Goal: Book appointment/travel/reservation

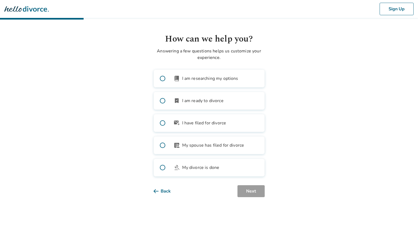
click at [205, 102] on span "I am ready to divorce" at bounding box center [202, 101] width 41 height 7
click at [259, 190] on button "Next" at bounding box center [250, 192] width 27 height 12
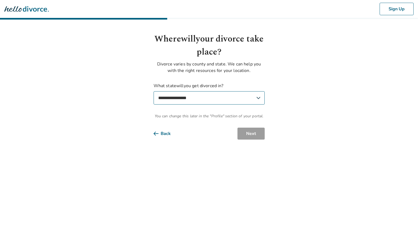
click at [255, 101] on select "**********" at bounding box center [208, 97] width 111 height 13
select select "**"
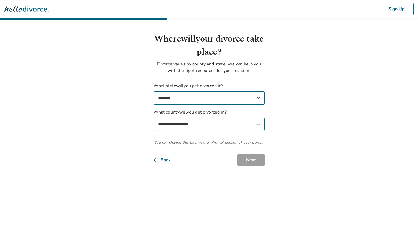
click at [258, 124] on select "**********" at bounding box center [208, 124] width 111 height 13
select select "*******"
click at [258, 158] on button "Next" at bounding box center [250, 160] width 27 height 12
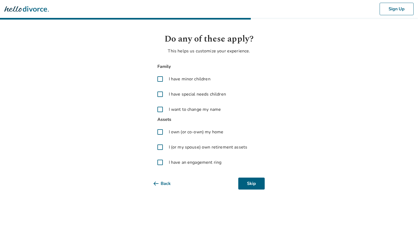
click at [164, 183] on button "Back" at bounding box center [166, 184] width 26 height 12
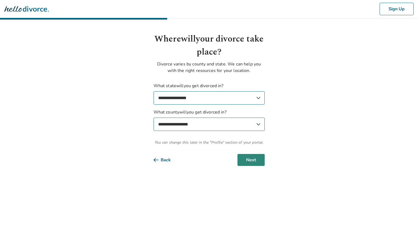
click at [255, 164] on button "Next" at bounding box center [250, 160] width 27 height 12
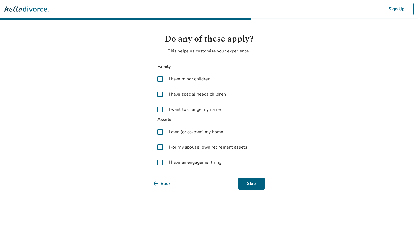
click at [159, 81] on span at bounding box center [159, 79] width 13 height 13
click at [243, 182] on button "Next" at bounding box center [250, 184] width 27 height 12
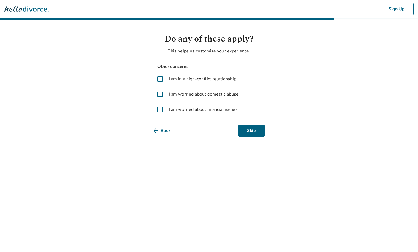
click at [159, 80] on span at bounding box center [159, 79] width 13 height 13
click at [161, 109] on span at bounding box center [159, 109] width 13 height 13
click at [243, 131] on button "Next" at bounding box center [250, 131] width 27 height 12
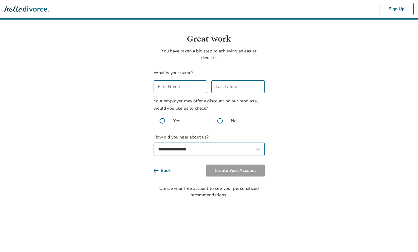
click at [198, 88] on input "First Name" at bounding box center [179, 87] width 53 height 13
click at [163, 171] on button "Back" at bounding box center [166, 171] width 26 height 12
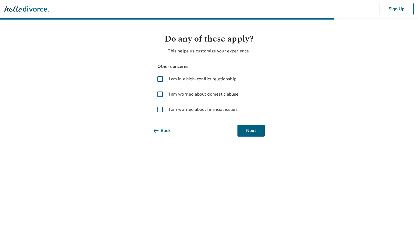
click at [167, 130] on button "Back" at bounding box center [166, 131] width 26 height 12
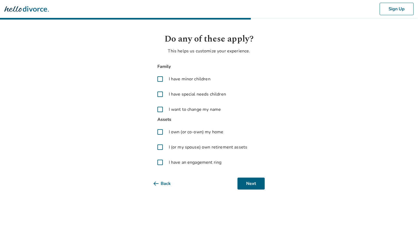
click at [163, 183] on button "Back" at bounding box center [166, 184] width 26 height 12
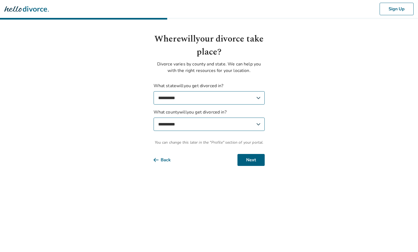
click at [171, 161] on button "Back" at bounding box center [166, 160] width 26 height 12
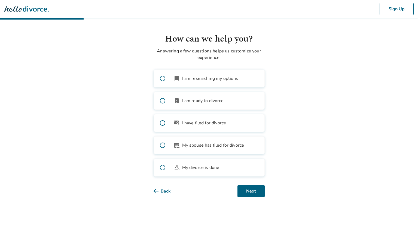
click at [163, 189] on button "Back" at bounding box center [166, 192] width 26 height 12
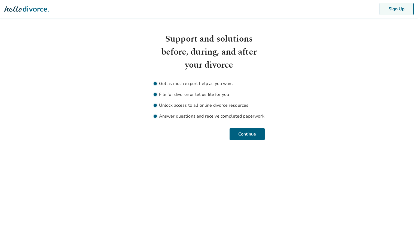
click at [390, 7] on button "Sign Up" at bounding box center [396, 9] width 34 height 13
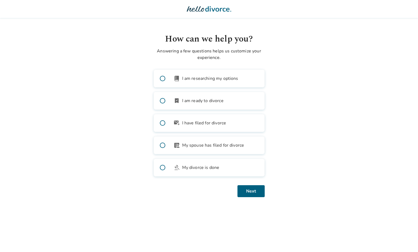
click at [197, 9] on icon at bounding box center [209, 8] width 44 height 5
click at [202, 10] on icon at bounding box center [195, 8] width 17 height 5
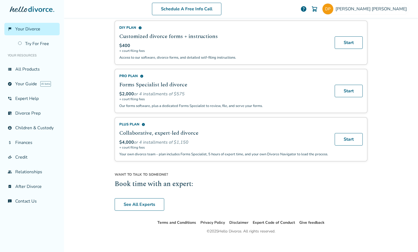
scroll to position [345, 0]
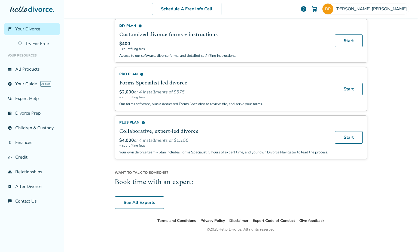
click at [139, 82] on h2 "Forms Specialist led divorce" at bounding box center [223, 83] width 209 height 8
click at [129, 72] on div "Pro Plan info" at bounding box center [223, 74] width 209 height 5
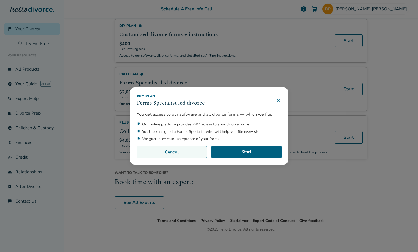
click at [190, 152] on button "Cancel" at bounding box center [172, 152] width 70 height 13
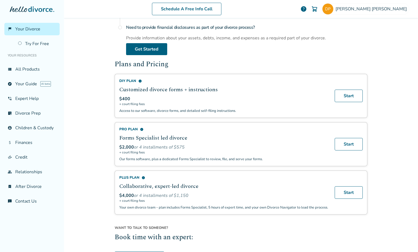
scroll to position [350, 0]
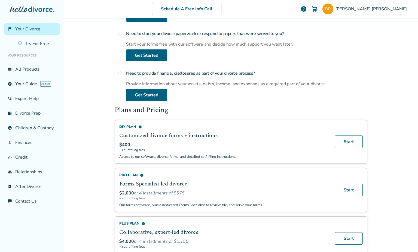
scroll to position [191, 0]
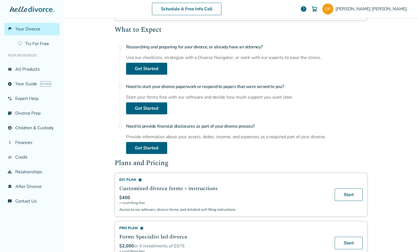
click at [189, 127] on h4 "Need to provide financial disclosures as part of your divorce process?" at bounding box center [246, 126] width 241 height 11
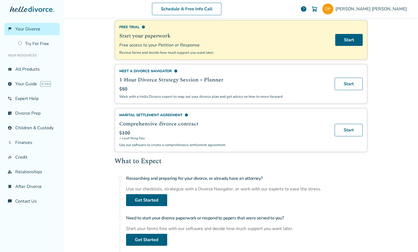
scroll to position [0, 0]
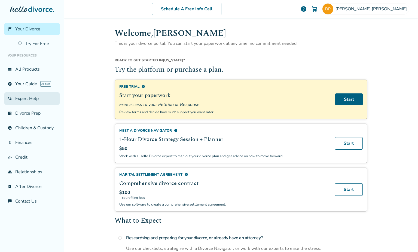
click at [24, 94] on link "phone_in_talk Expert Help" at bounding box center [31, 98] width 55 height 13
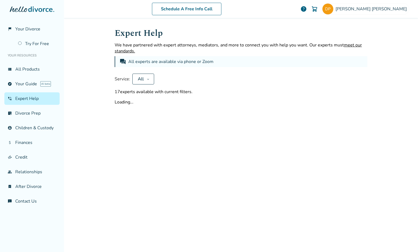
click at [150, 78] on button "All" at bounding box center [143, 79] width 22 height 11
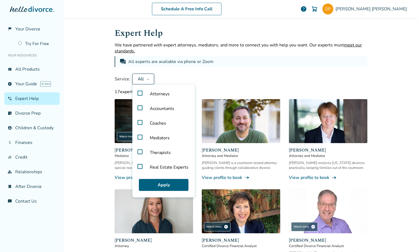
click at [140, 136] on label "Mediators" at bounding box center [163, 138] width 58 height 15
click at [155, 181] on button "Apply" at bounding box center [164, 185] width 50 height 12
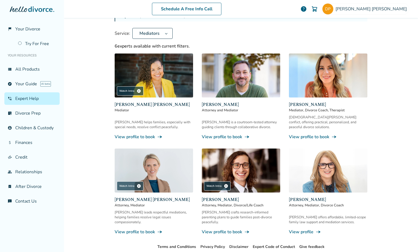
scroll to position [45, 0]
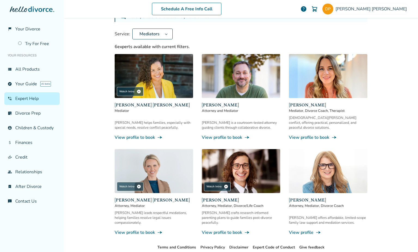
click at [309, 135] on link "View profile to book line_end_arrow_notch" at bounding box center [328, 138] width 78 height 6
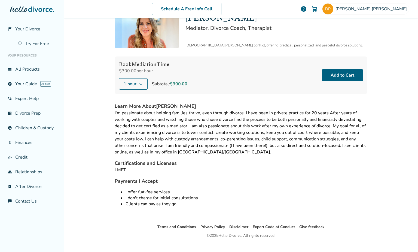
scroll to position [8, 0]
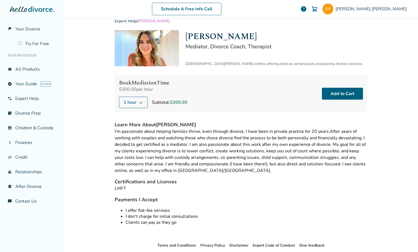
click at [142, 38] on img at bounding box center [147, 48] width 64 height 36
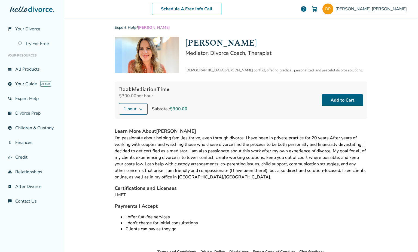
scroll to position [0, 0]
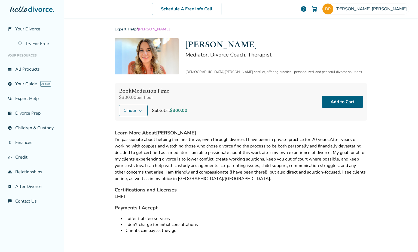
click at [142, 107] on button "1 hour" at bounding box center [133, 110] width 29 height 11
click at [212, 98] on div "Book Mediation Time $300.00 per hour 1 hour Subtotal: $300.00 Add to Cart" at bounding box center [241, 102] width 252 height 38
click at [144, 109] on button "1 hour" at bounding box center [133, 110] width 29 height 11
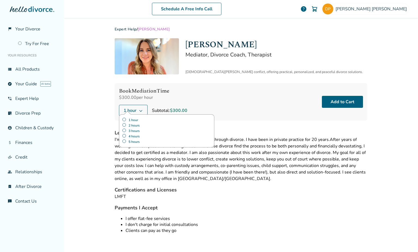
click at [133, 126] on label "2 hours" at bounding box center [166, 125] width 89 height 5
click at [131, 129] on label "3 hours" at bounding box center [166, 130] width 89 height 5
click at [136, 121] on label "1 hour" at bounding box center [166, 120] width 89 height 5
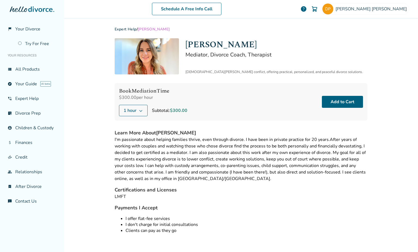
click at [151, 107] on div "1 hour Subtotal: $300.00" at bounding box center [153, 110] width 68 height 11
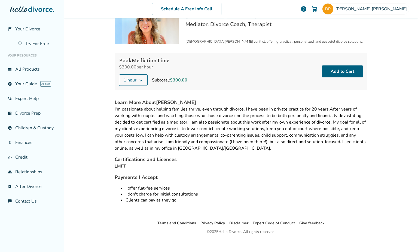
scroll to position [32, 0]
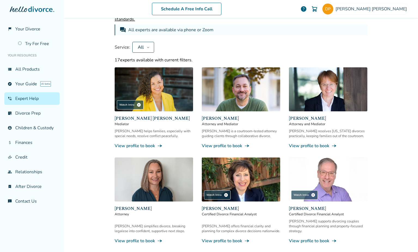
click at [152, 143] on link "View profile to book line_end_arrow_notch" at bounding box center [154, 146] width 78 height 6
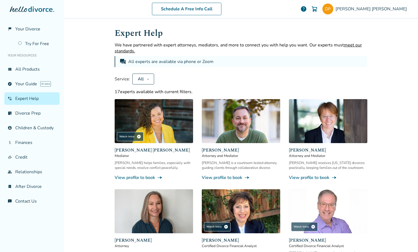
click at [149, 79] on button "All" at bounding box center [143, 79] width 22 height 11
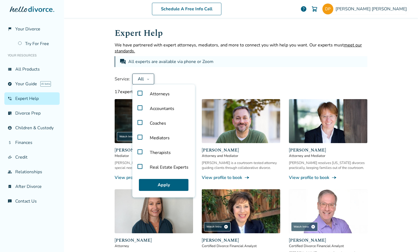
click at [138, 137] on label "Mediators" at bounding box center [163, 138] width 58 height 15
click at [155, 186] on button "Apply" at bounding box center [164, 185] width 50 height 12
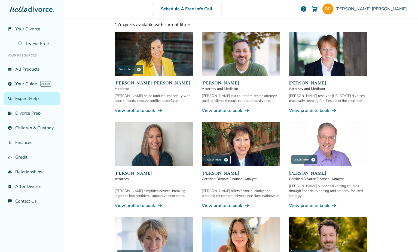
scroll to position [64, 0]
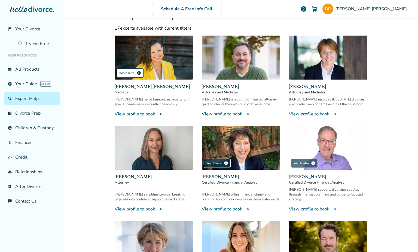
click at [125, 73] on div "Watch Intro play_circle" at bounding box center [130, 73] width 27 height 9
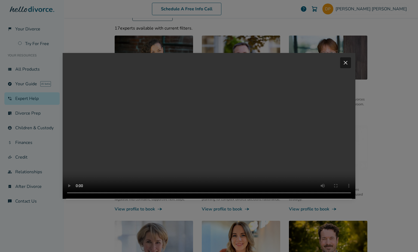
click at [304, 127] on video "Your browser does not support the video tag." at bounding box center [209, 126] width 292 height 146
click at [347, 58] on div "close" at bounding box center [345, 62] width 11 height 11
